Goal: Entertainment & Leisure: Consume media (video, audio)

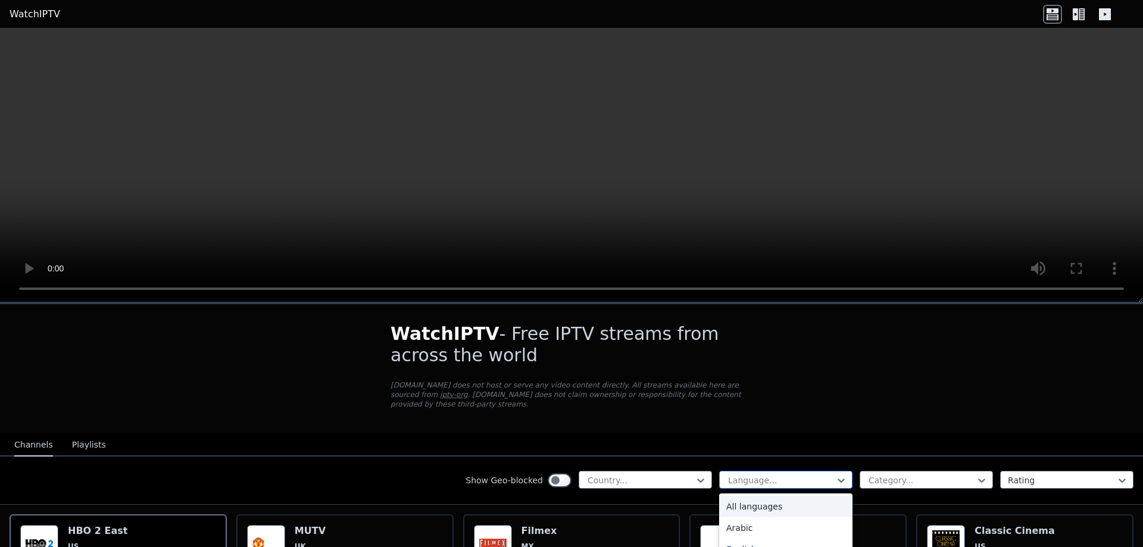
click at [766, 476] on div at bounding box center [781, 481] width 108 height 12
click at [735, 517] on div "Arabic" at bounding box center [785, 527] width 133 height 21
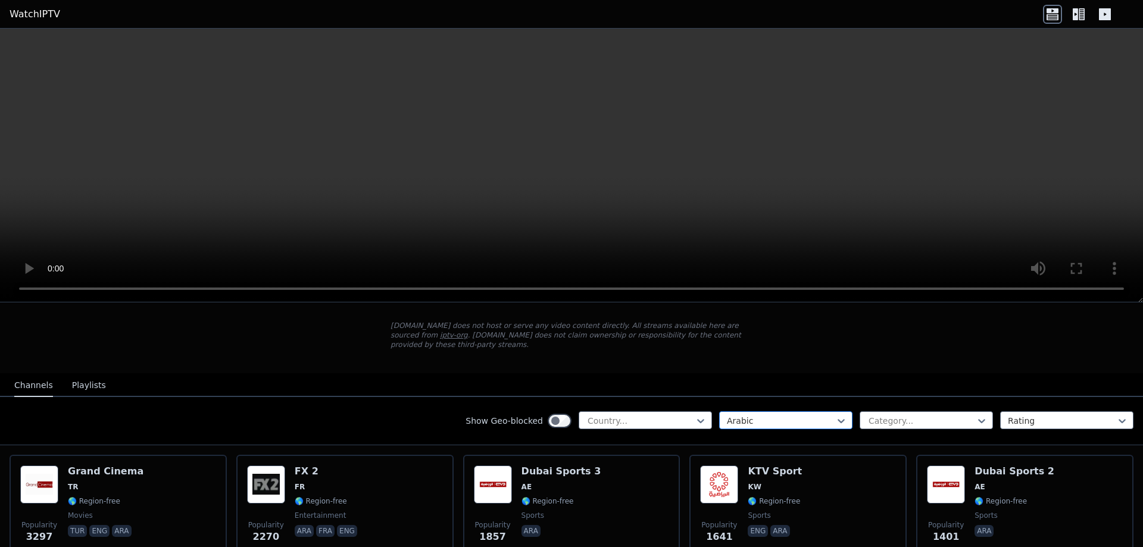
scroll to position [179, 0]
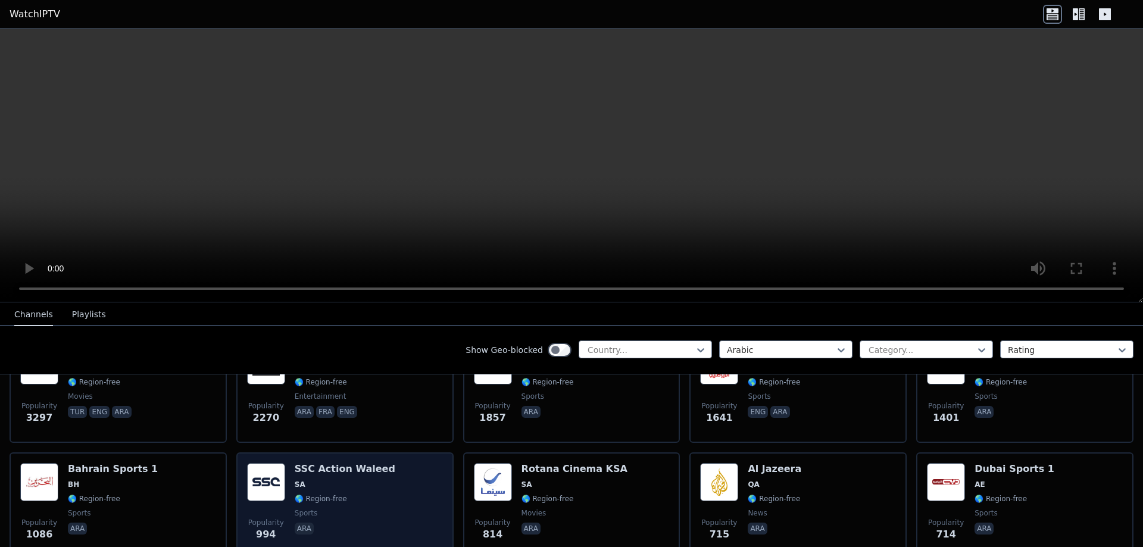
click at [323, 463] on h6 "SSC Action Waleed" at bounding box center [345, 469] width 101 height 12
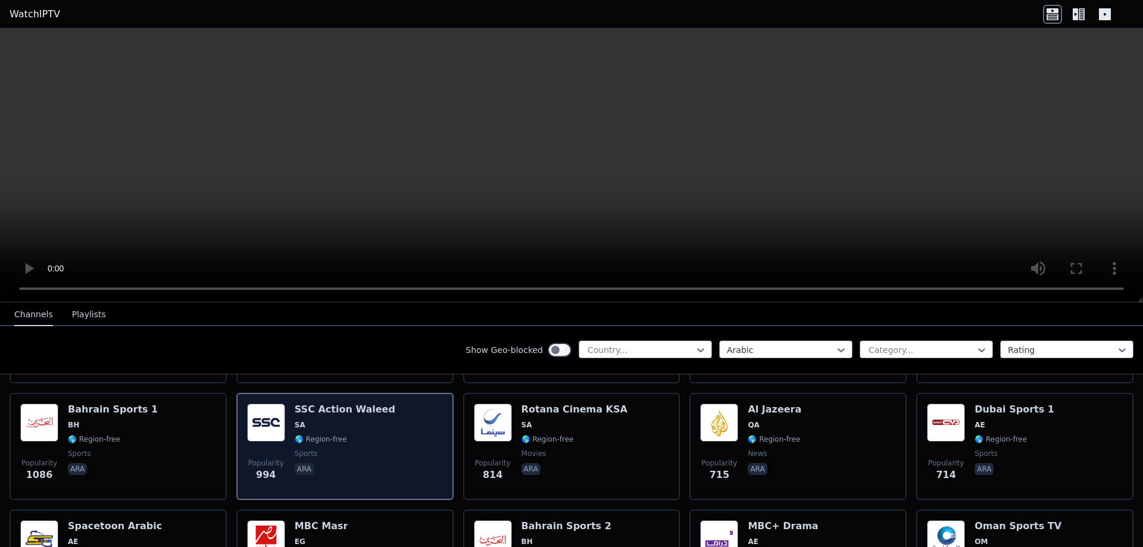
click at [269, 426] on img at bounding box center [266, 423] width 38 height 38
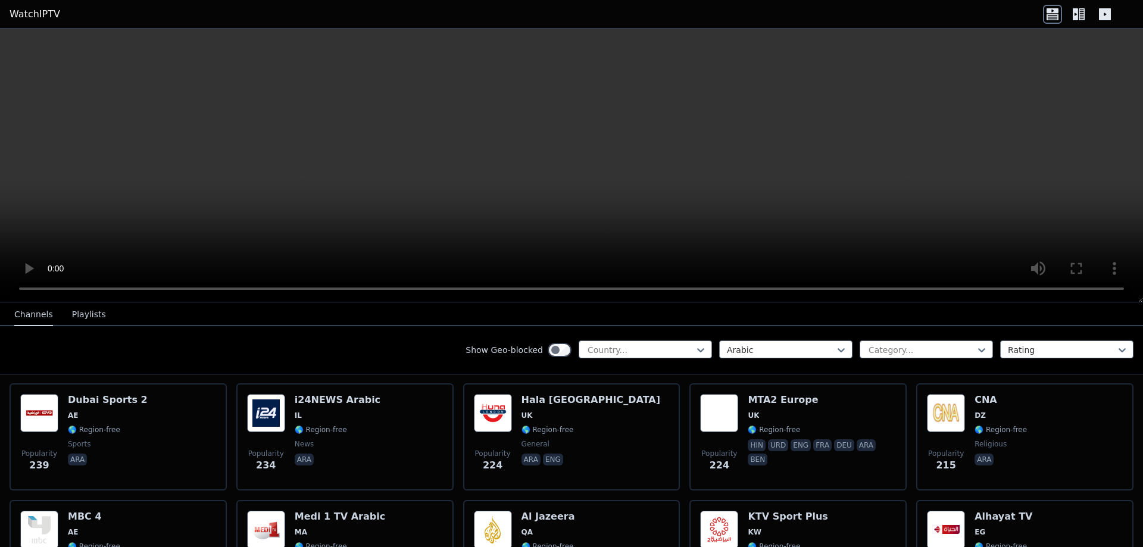
scroll to position [834, 0]
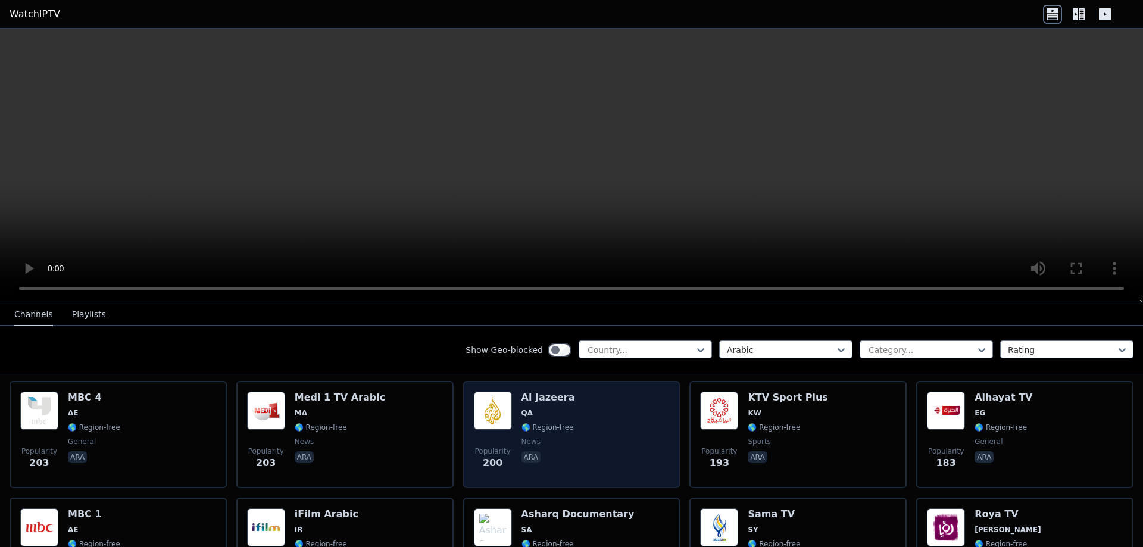
click at [486, 405] on img at bounding box center [493, 411] width 38 height 38
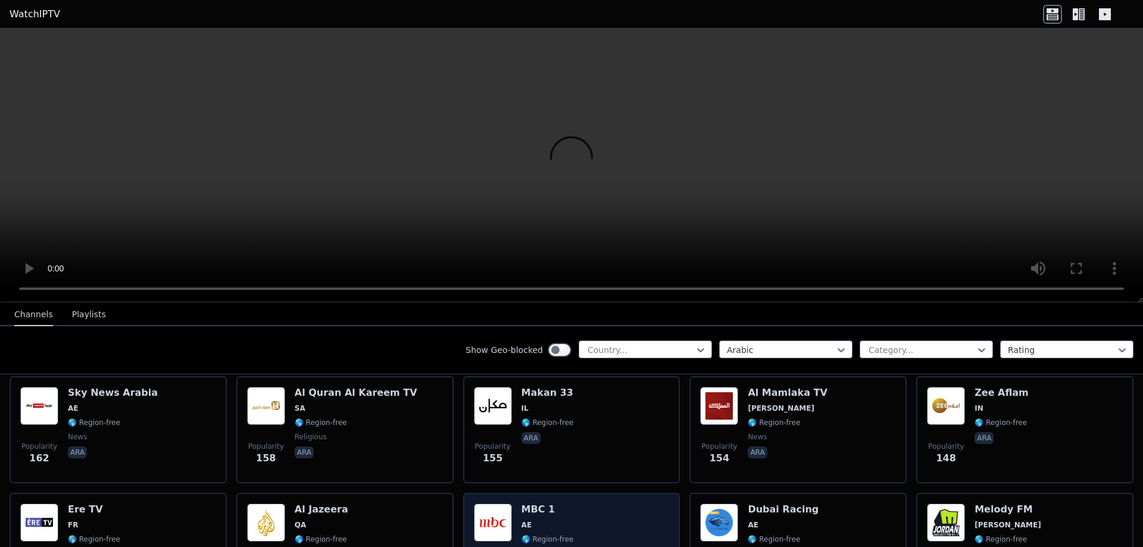
scroll to position [1131, 0]
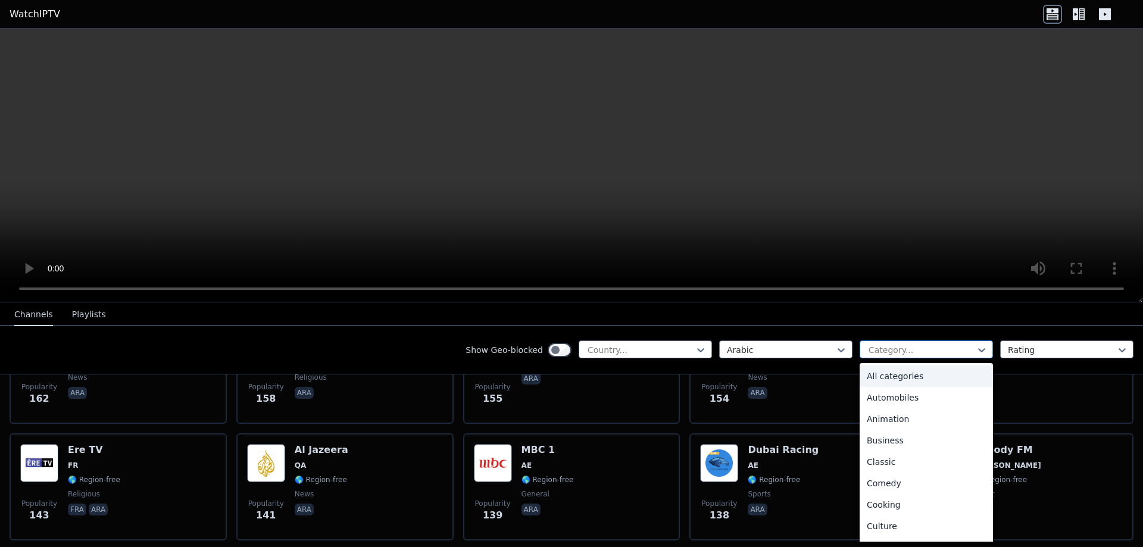
click at [912, 344] on div at bounding box center [921, 350] width 108 height 12
click at [913, 345] on div at bounding box center [921, 350] width 108 height 12
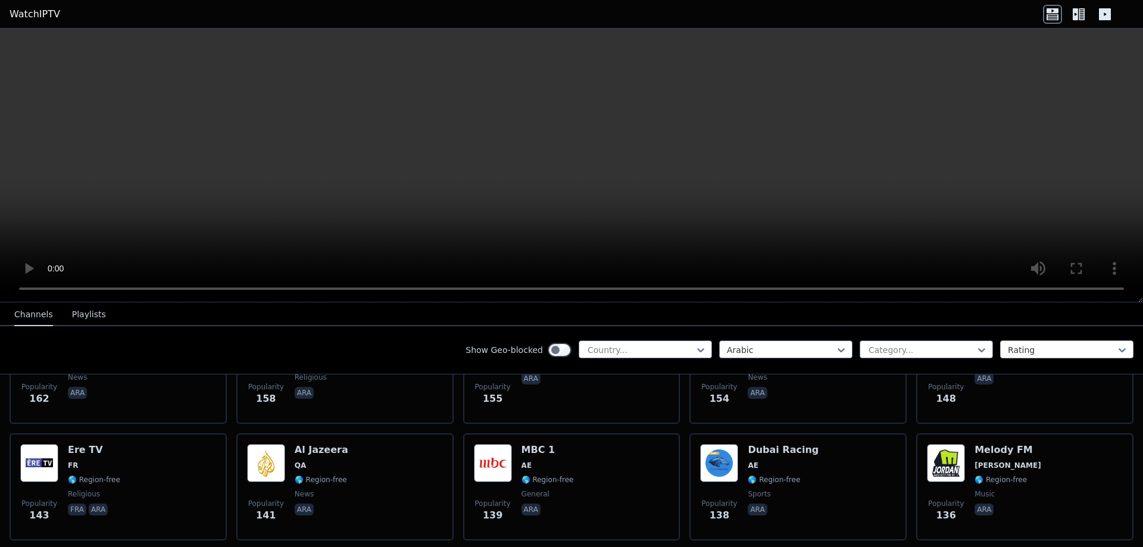
click at [1008, 348] on div at bounding box center [1062, 350] width 108 height 12
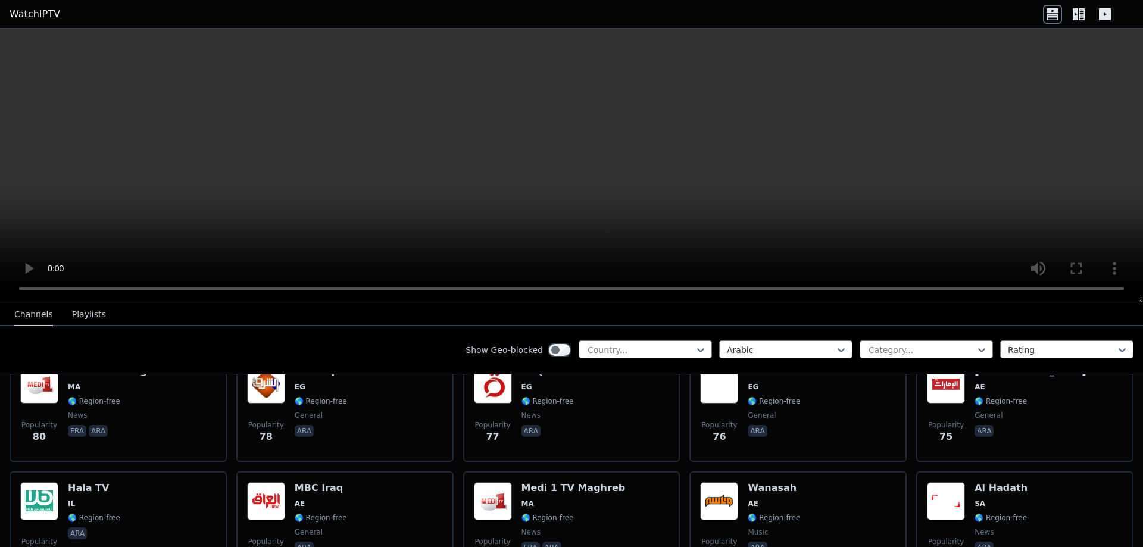
scroll to position [2322, 0]
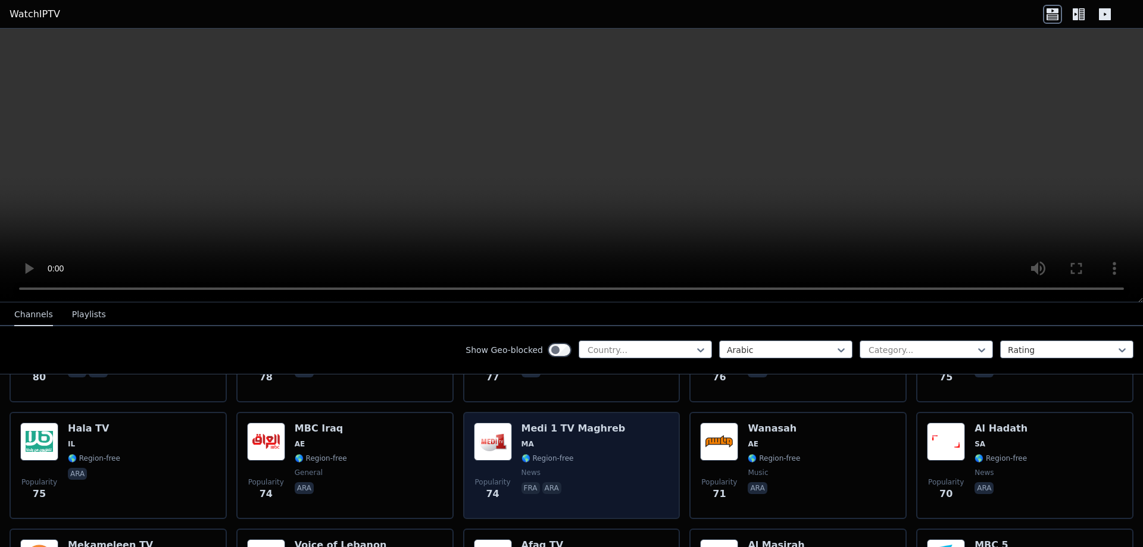
click at [611, 441] on div "Popularity 74 Medi 1 TV Maghreb [GEOGRAPHIC_DATA] 🌎 Region-free news fra ara" at bounding box center [572, 466] width 196 height 86
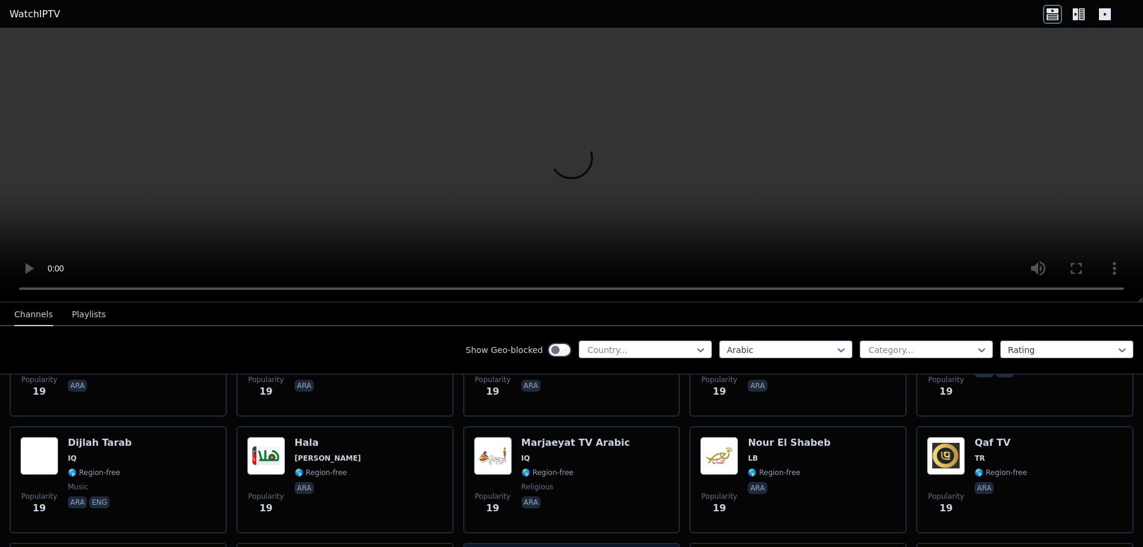
scroll to position [5239, 0]
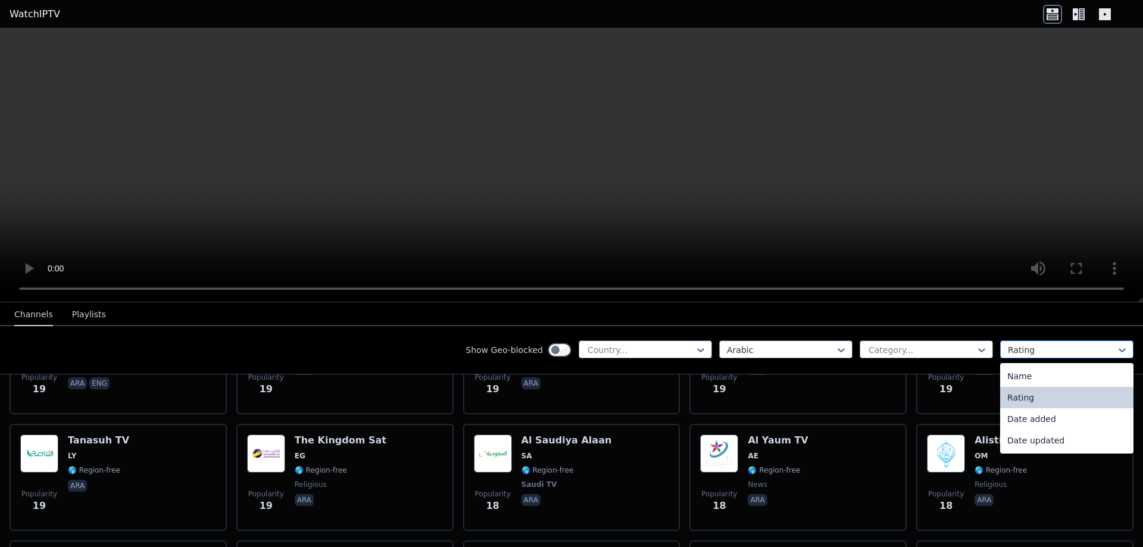
click at [1041, 354] on div at bounding box center [1062, 350] width 108 height 12
click at [1026, 381] on div "Name" at bounding box center [1066, 376] width 133 height 21
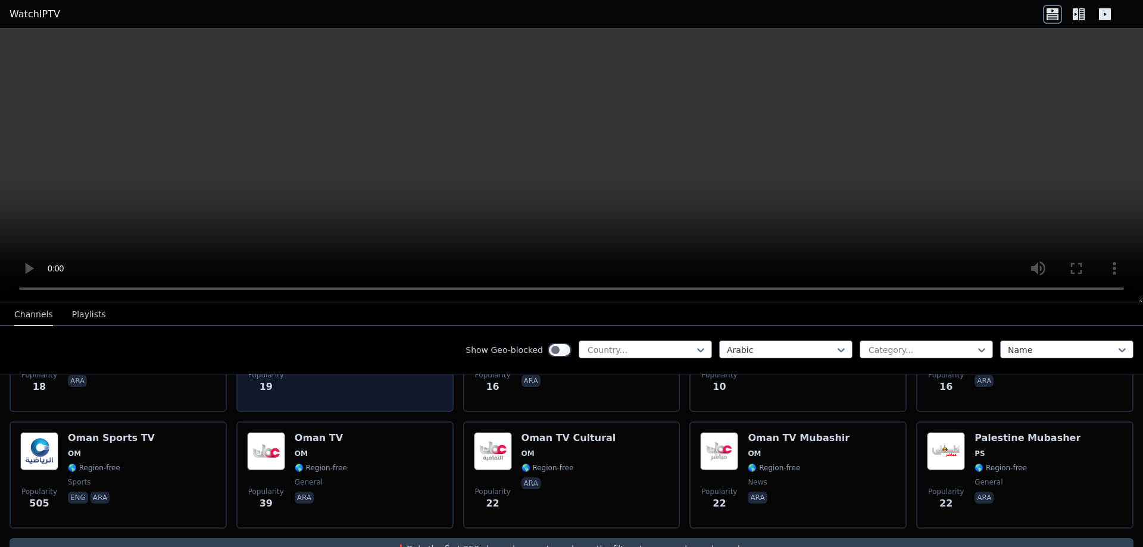
scroll to position [5844, 0]
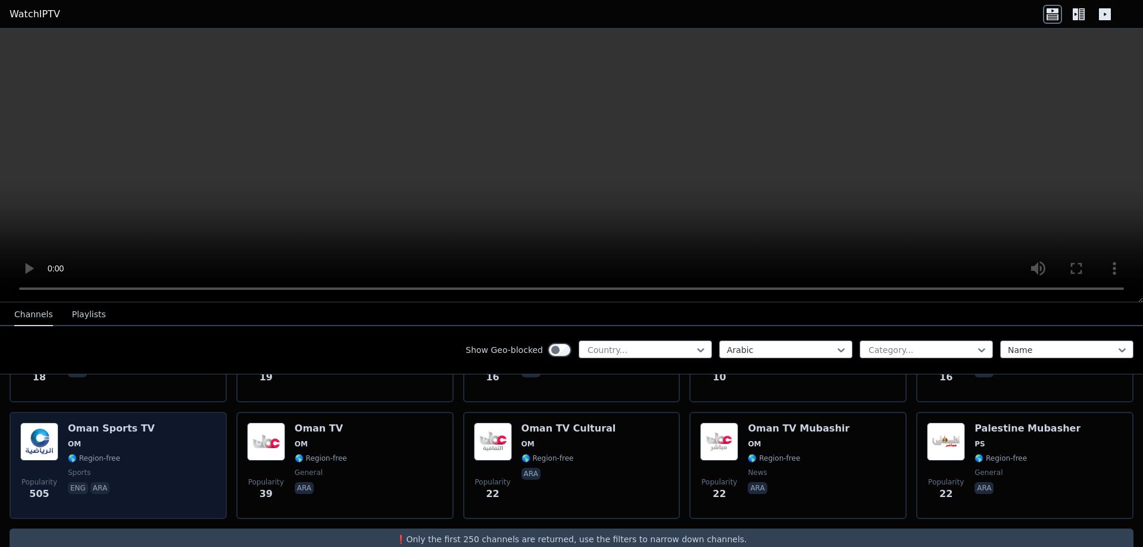
click at [154, 423] on div "Popularity 505 Oman Sports TV OM 🌎 Region-free sports eng ara" at bounding box center [118, 466] width 196 height 86
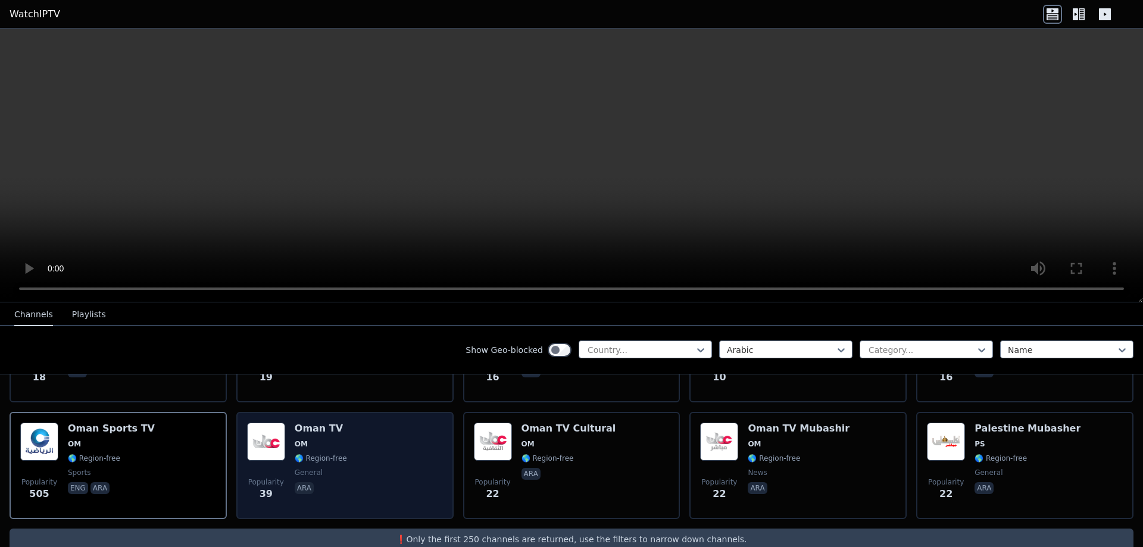
click at [316, 454] on span "🌎 Region-free" at bounding box center [321, 459] width 52 height 10
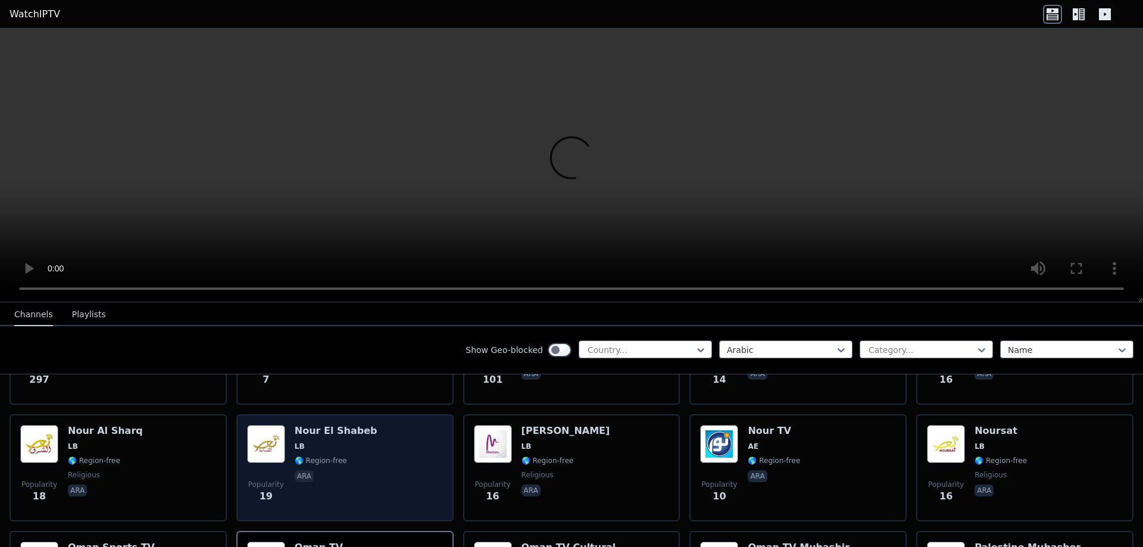
scroll to position [5666, 0]
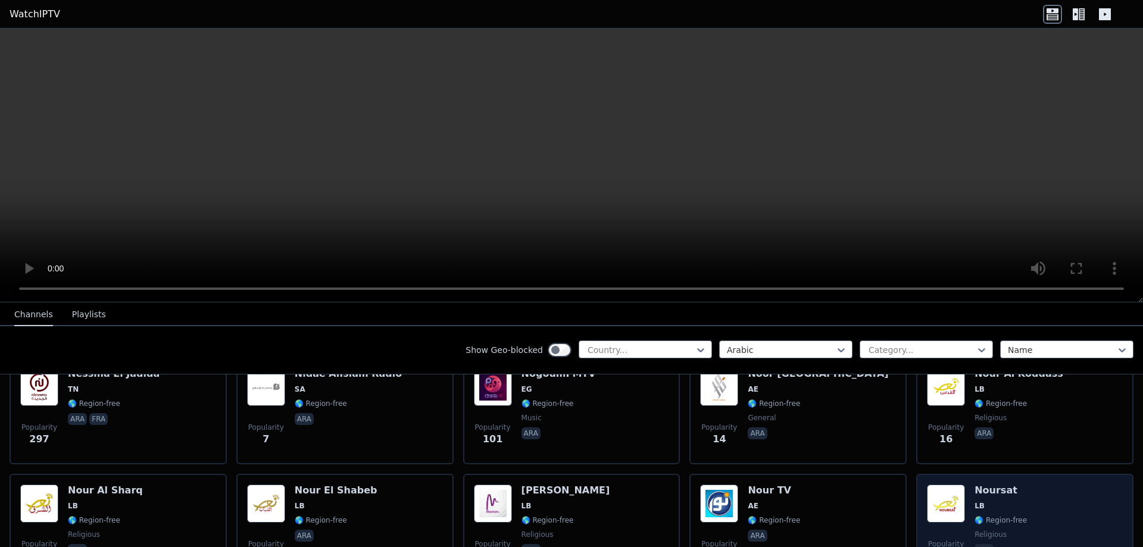
click at [956, 494] on img at bounding box center [946, 504] width 38 height 38
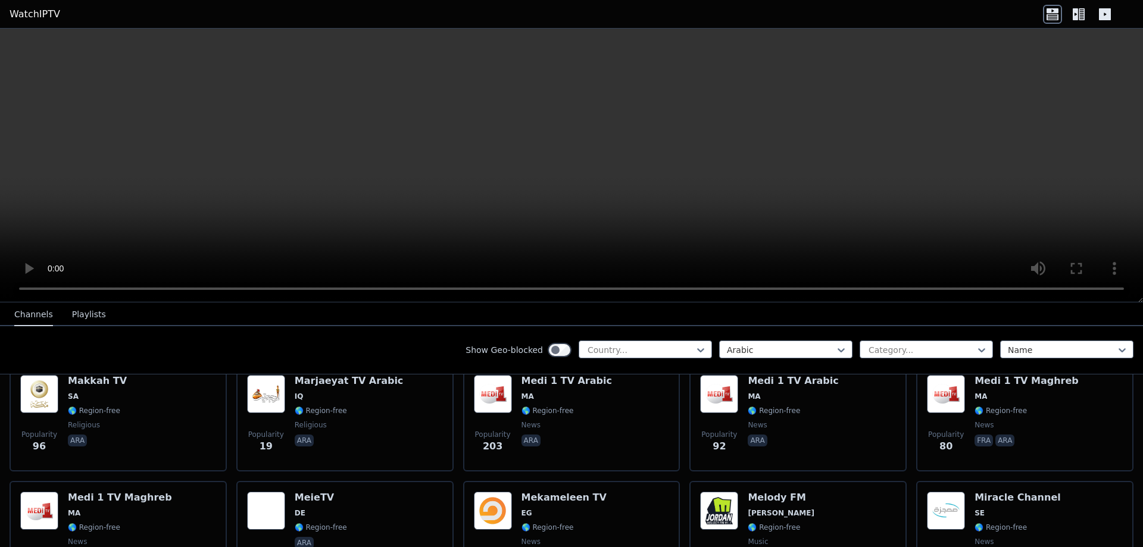
scroll to position [5249, 0]
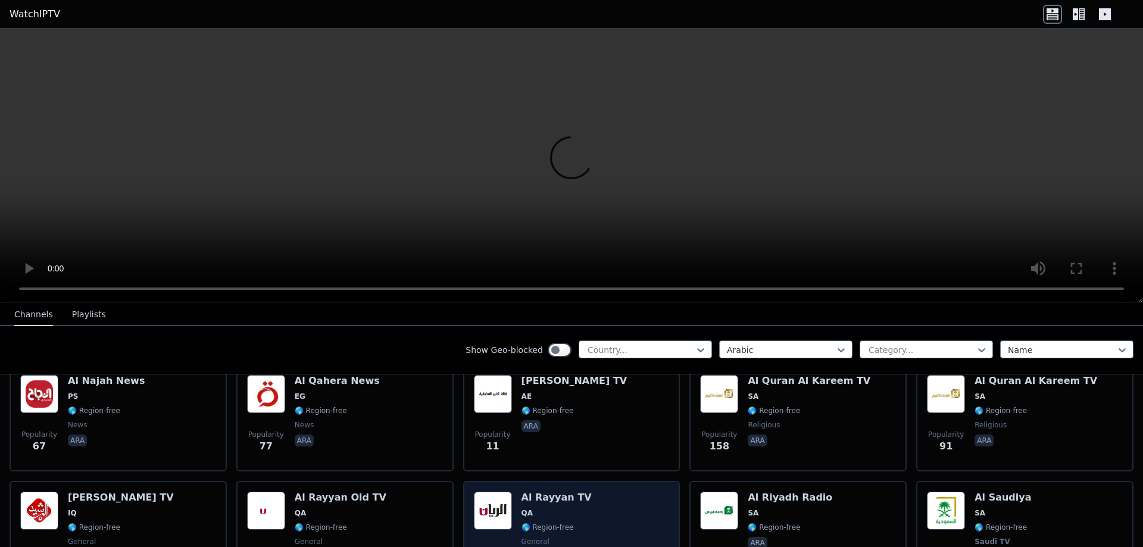
scroll to position [1200, 0]
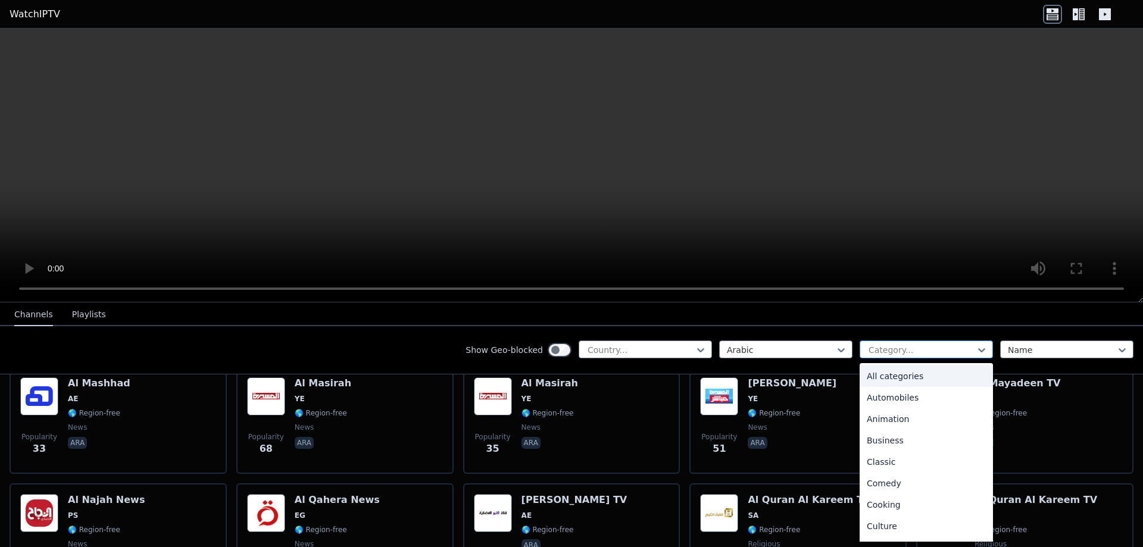
click at [957, 351] on div at bounding box center [921, 350] width 108 height 12
click at [890, 493] on div "Family" at bounding box center [926, 492] width 133 height 21
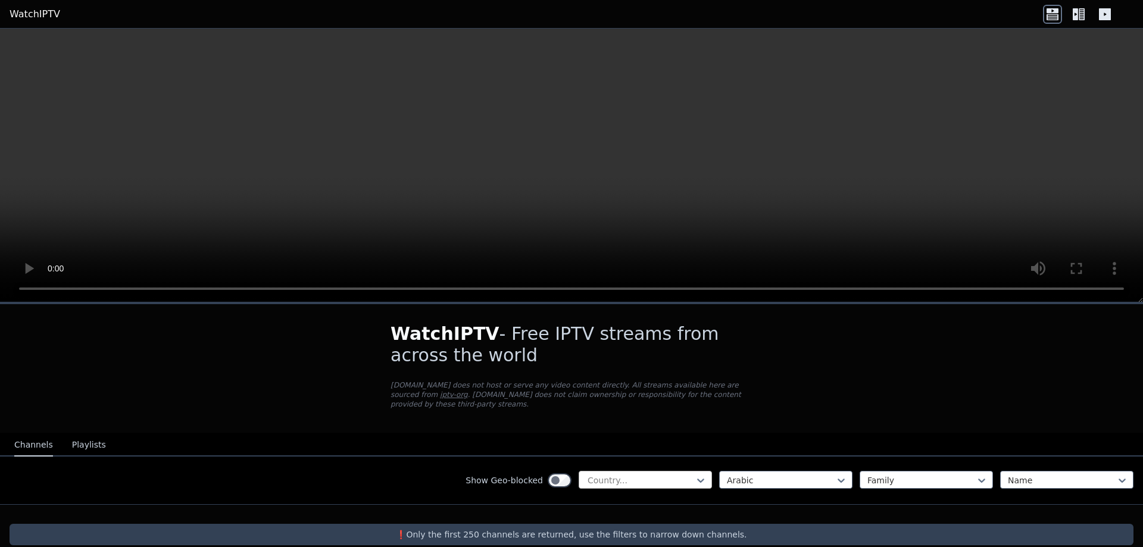
scroll to position [7, 0]
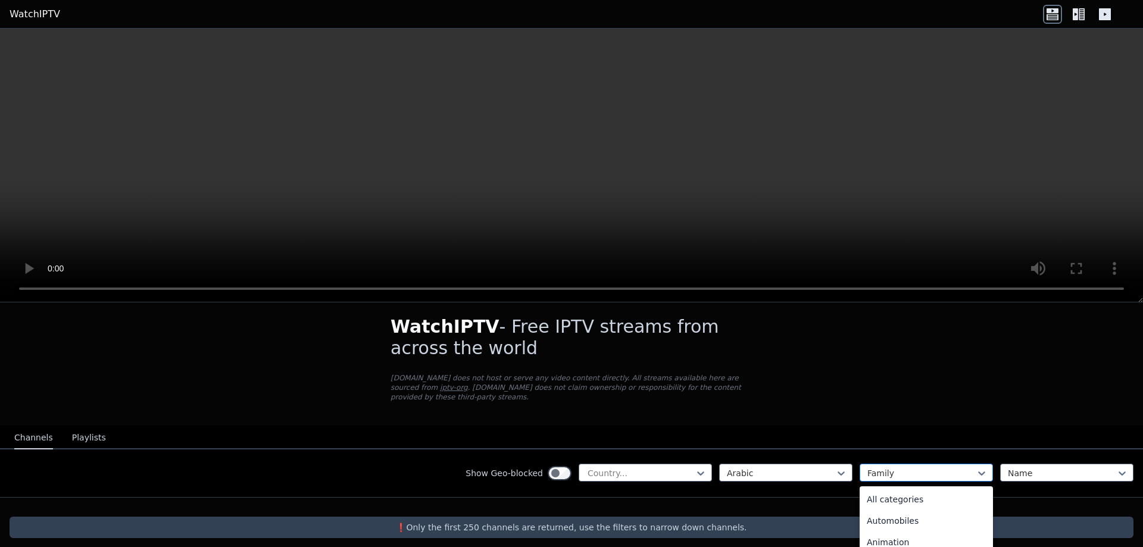
click at [881, 471] on div "Family" at bounding box center [926, 473] width 133 height 18
click at [885, 494] on div "Classic" at bounding box center [926, 496] width 133 height 21
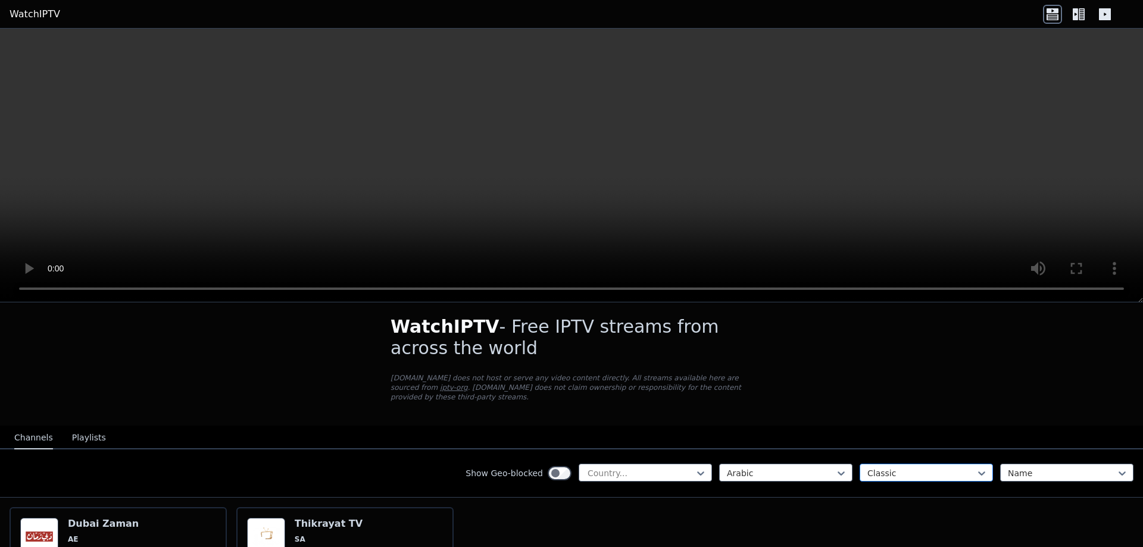
click at [897, 467] on div at bounding box center [921, 473] width 108 height 12
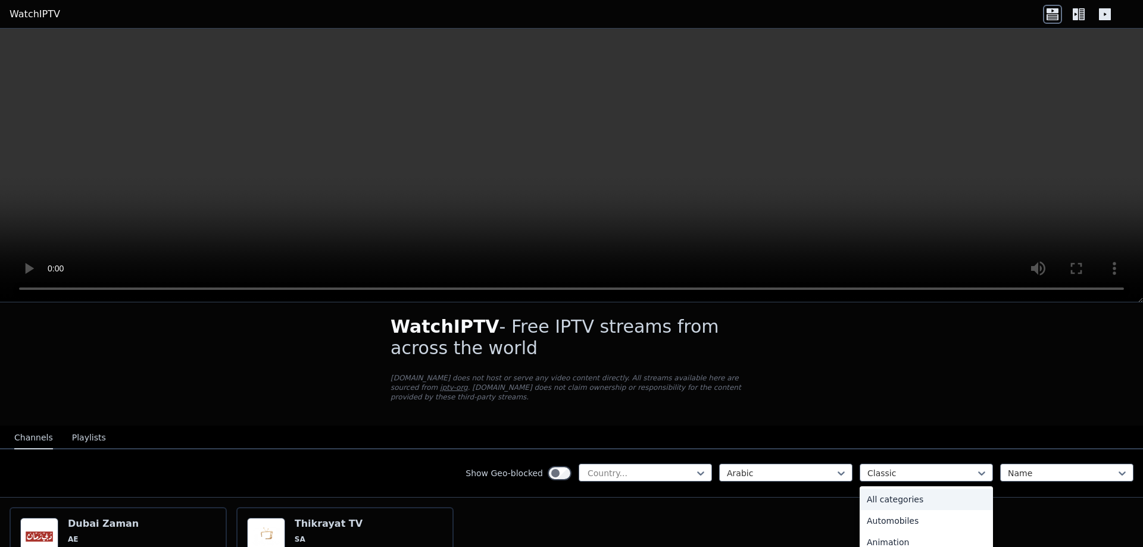
click at [894, 495] on div "All categories" at bounding box center [926, 499] width 133 height 21
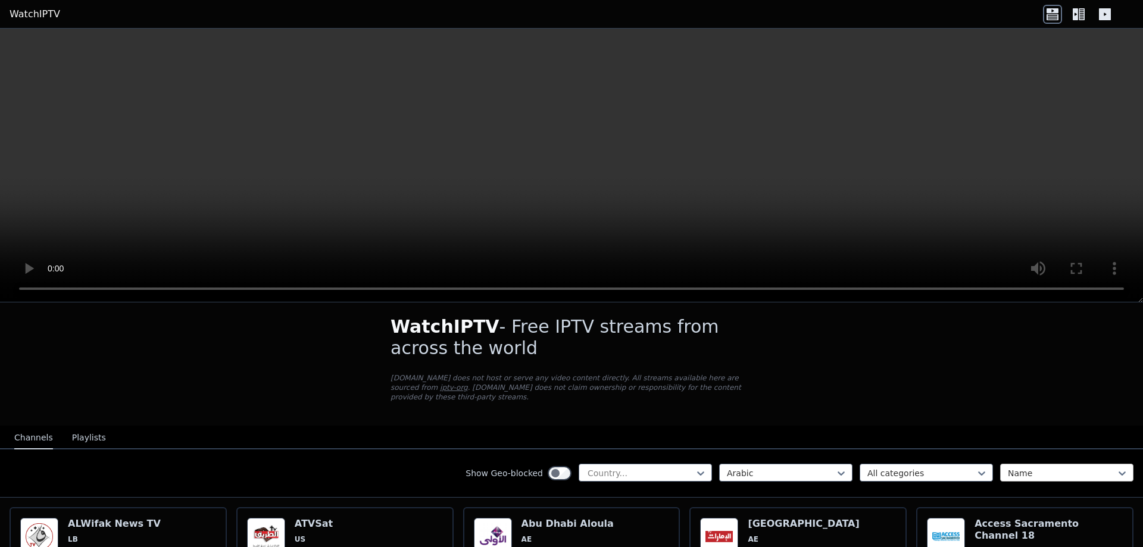
click at [1008, 467] on div at bounding box center [1062, 473] width 108 height 12
